Goal: Task Accomplishment & Management: Use online tool/utility

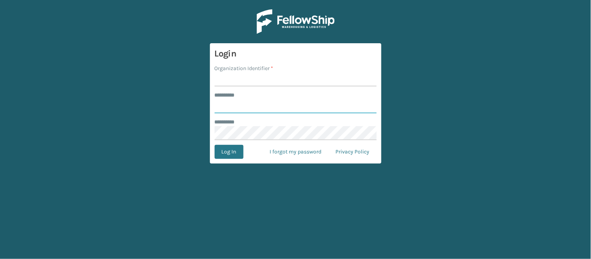
type input "******"
type input "WindGap"
click at [215, 145] on button "Log In" at bounding box center [229, 152] width 29 height 14
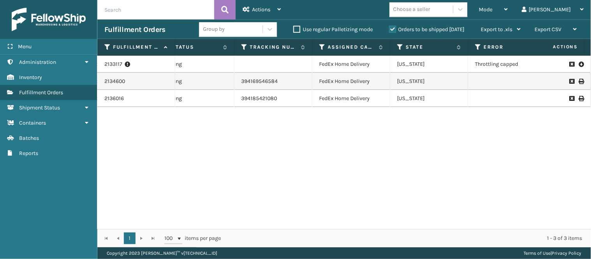
scroll to position [0, 268]
click at [493, 9] on span "Mode" at bounding box center [486, 9] width 14 height 7
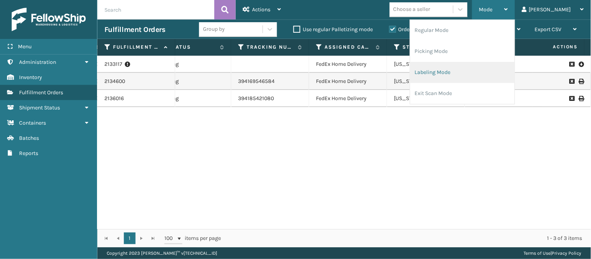
click at [461, 75] on li "Labeling Mode" at bounding box center [462, 72] width 104 height 21
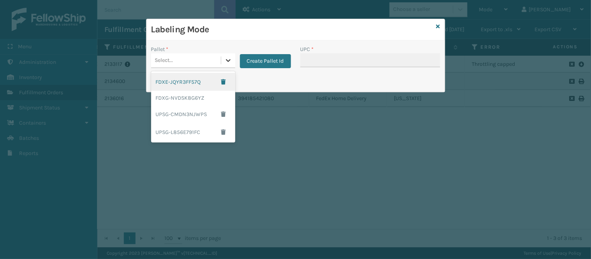
click at [225, 58] on icon at bounding box center [228, 60] width 8 height 8
click at [195, 98] on div "FDXG-NVDSK8G6YZ" at bounding box center [193, 98] width 84 height 14
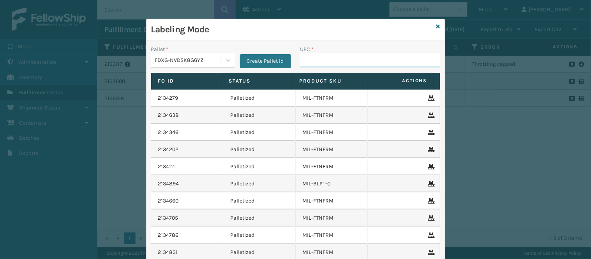
click at [400, 62] on input "UPC *" at bounding box center [370, 60] width 140 height 14
click at [436, 24] on icon at bounding box center [438, 26] width 4 height 5
